Goal: Information Seeking & Learning: Learn about a topic

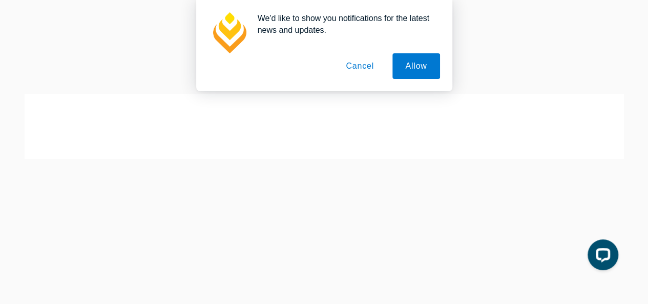
click at [367, 69] on button "Cancel" at bounding box center [360, 66] width 54 height 26
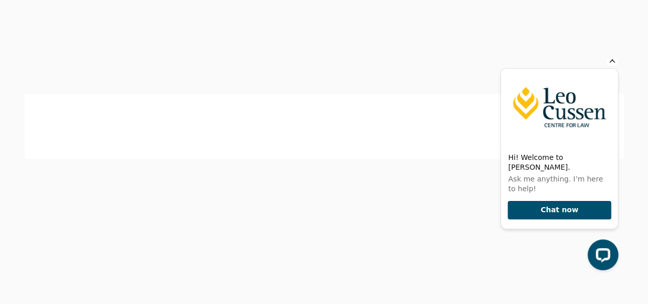
click at [612, 66] on icon "Hide greeting" at bounding box center [612, 60] width 12 height 12
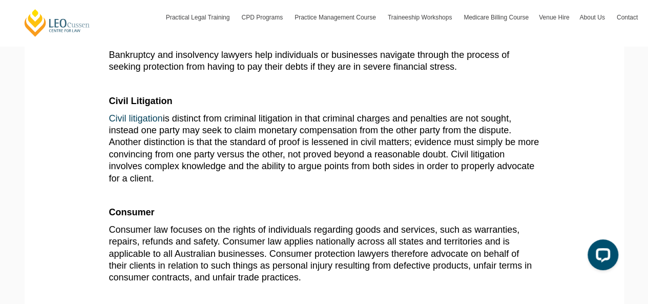
scroll to position [572, 0]
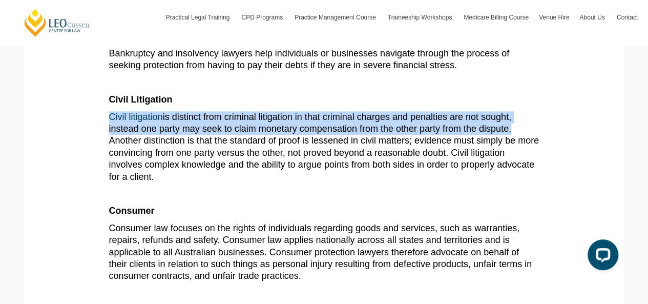
drag, startPoint x: 507, startPoint y: 131, endPoint x: 104, endPoint y: 113, distance: 402.9
copy span "Civil litigation is distinct from criminal litigation in that criminal charges …"
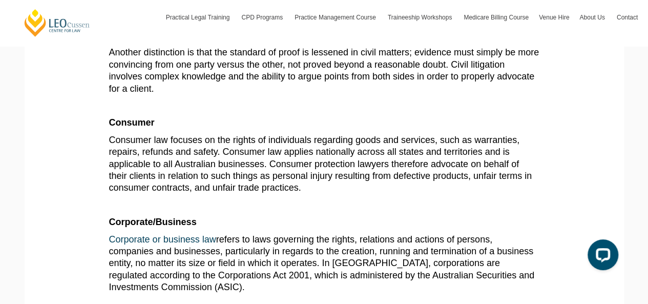
scroll to position [661, 0]
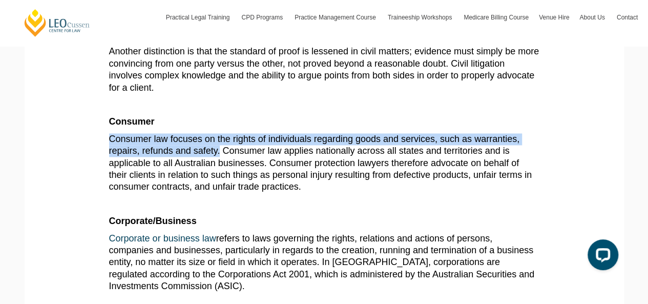
drag, startPoint x: 220, startPoint y: 152, endPoint x: 110, endPoint y: 140, distance: 110.8
click at [110, 140] on span "Consumer law focuses on the rights of individuals regarding goods and services,…" at bounding box center [320, 163] width 422 height 58
copy span "Consumer law focuses on the rights of individuals regarding goods and services,…"
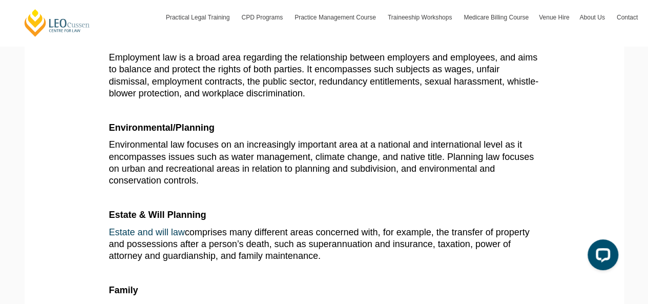
scroll to position [1043, 0]
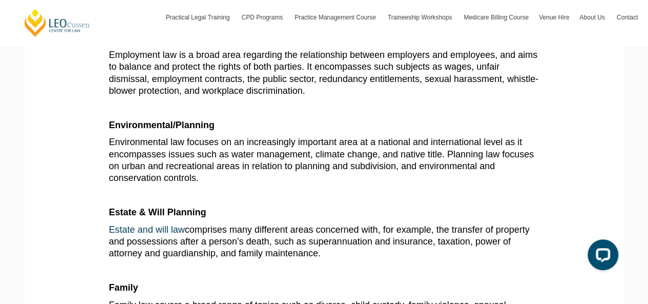
click at [105, 141] on section "If you’re studying or considering studying law, you’re probably quite familiar …" at bounding box center [324, 175] width 584 height 2085
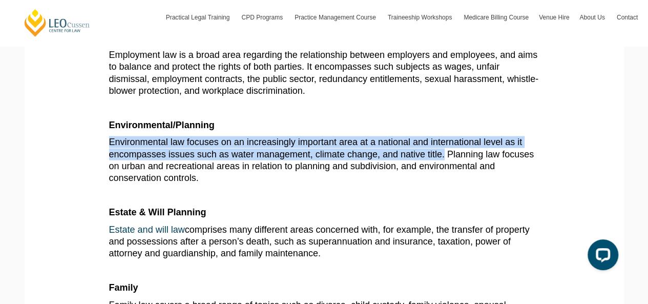
drag, startPoint x: 105, startPoint y: 141, endPoint x: 444, endPoint y: 154, distance: 339.2
click at [444, 154] on section "If you’re studying or considering studying law, you’re probably quite familiar …" at bounding box center [324, 175] width 584 height 2085
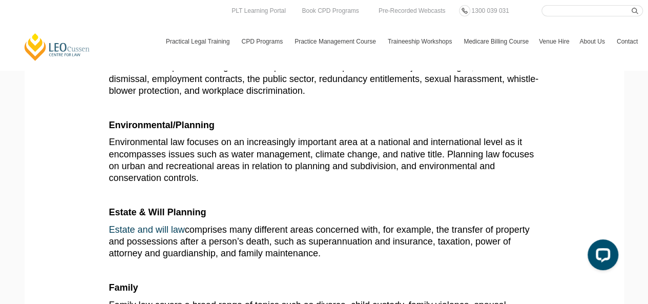
click at [562, 199] on section "If you’re studying or considering studying law, you’re probably quite familiar …" at bounding box center [324, 175] width 584 height 2085
